Goal: Find specific page/section: Find specific page/section

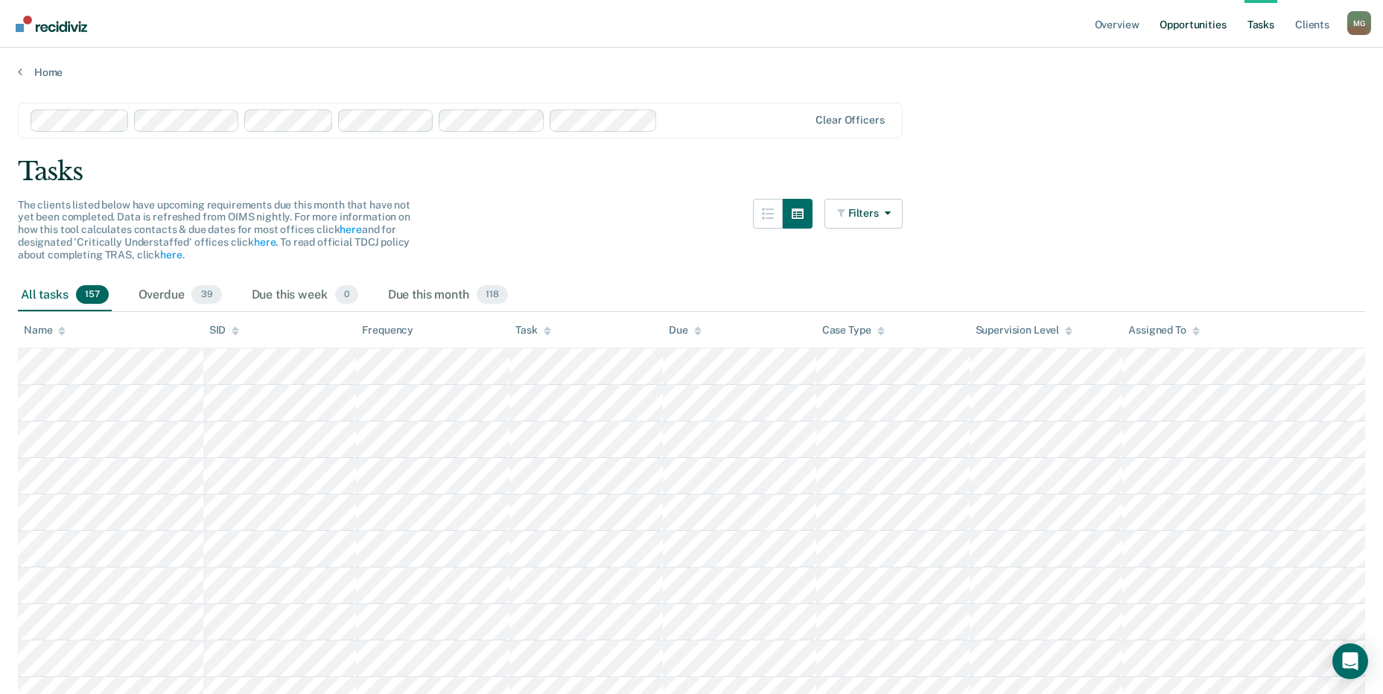
click at [1208, 30] on link "Opportunities" at bounding box center [1192, 24] width 72 height 48
